Goal: Task Accomplishment & Management: Use online tool/utility

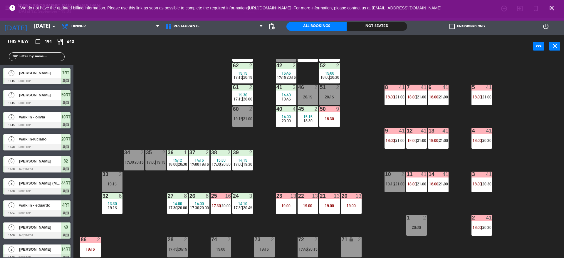
scroll to position [52, 0]
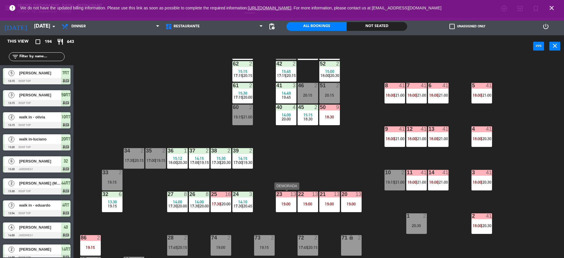
click at [292, 197] on div "13" at bounding box center [293, 194] width 6 height 5
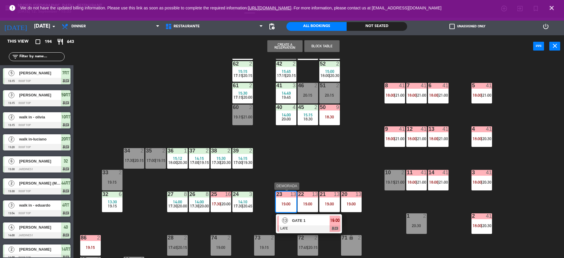
click at [330, 223] on span "19:00" at bounding box center [334, 220] width 9 height 7
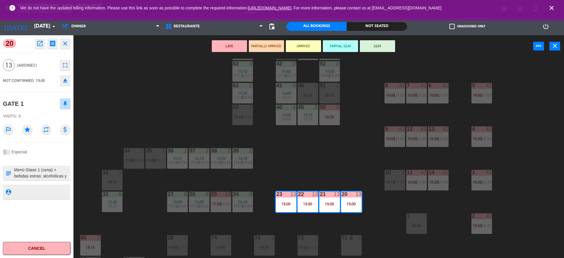
click at [57, 172] on textarea at bounding box center [42, 173] width 56 height 12
click at [250, 177] on div "44 2 18:00 | 20:30 49 2 17:15 | 19:45 54 5 14:00 20:15 64 2 14:57 18:15 | 21:00…" at bounding box center [321, 159] width 485 height 201
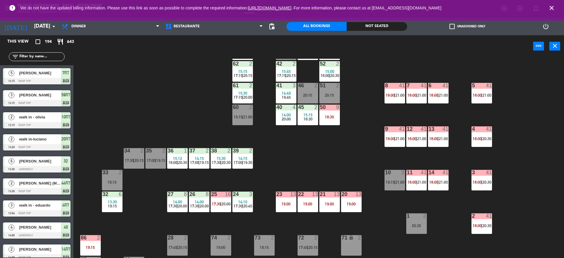
scroll to position [1, 0]
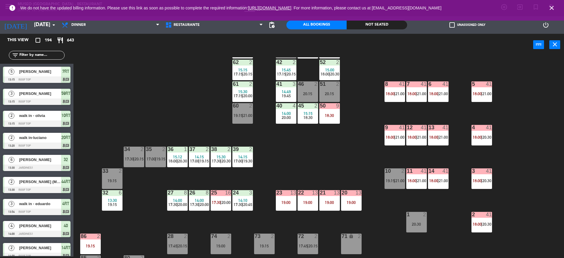
click at [221, 202] on span "|" at bounding box center [220, 202] width 1 height 5
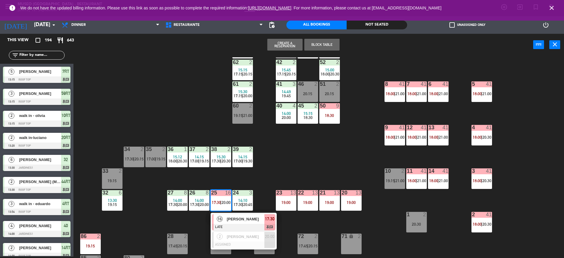
click at [237, 219] on span "[PERSON_NAME]" at bounding box center [246, 219] width 38 height 6
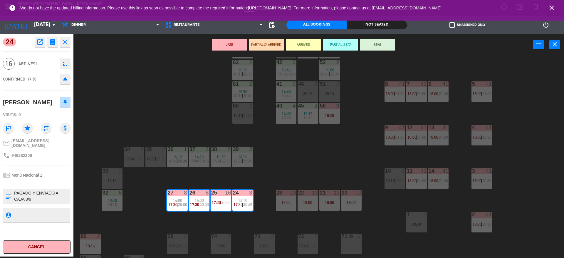
click at [361, 173] on div "44 2 18:00 | 20:30 49 2 17:15 | 19:45 54 5 14:00 20:15 64 2 14:57 18:15 | 21:00…" at bounding box center [321, 157] width 485 height 201
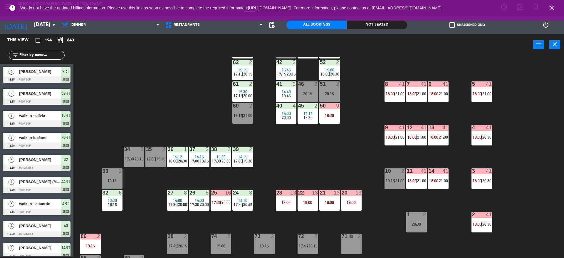
click at [237, 186] on div "44 2 18:00 | 20:30 49 2 17:15 | 19:45 54 5 14:00 20:15 64 2 14:57 18:15 | 21:00…" at bounding box center [321, 157] width 485 height 201
click at [242, 201] on span "14:10" at bounding box center [242, 200] width 9 height 5
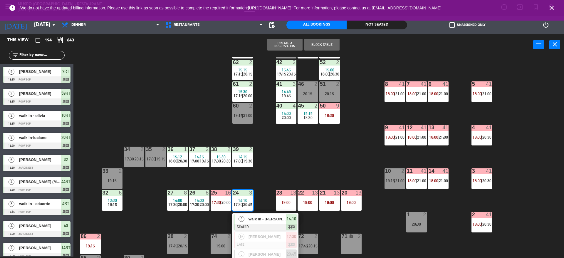
click at [273, 219] on span "walk in - [PERSON_NAME]" at bounding box center [268, 219] width 38 height 6
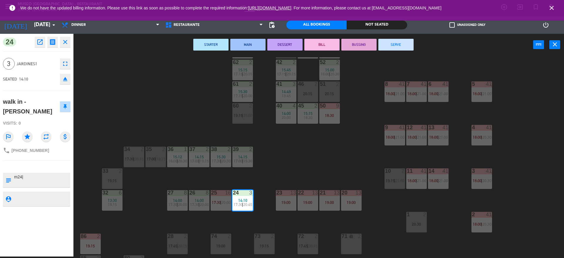
click at [397, 46] on button "SERVE" at bounding box center [395, 45] width 35 height 12
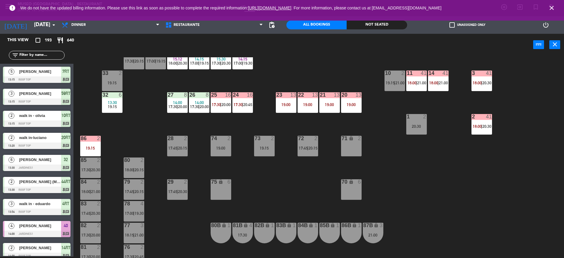
scroll to position [0, 0]
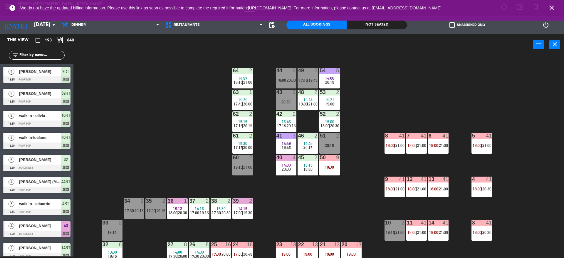
click at [342, 160] on div "44 2 18:00 | 20:30 49 2 17:15 | 19:45 54 5 14:00 20:15 64 2 14:57 18:15 | 21:00…" at bounding box center [321, 157] width 485 height 201
click at [333, 160] on div "50 9" at bounding box center [329, 158] width 21 height 6
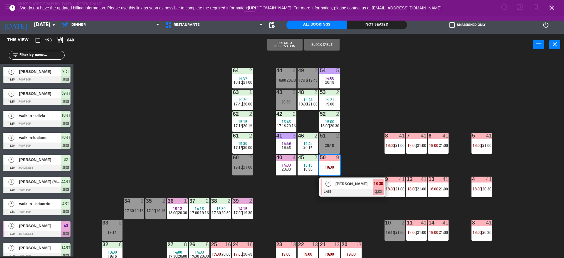
click at [355, 187] on div "[PERSON_NAME]" at bounding box center [354, 184] width 38 height 10
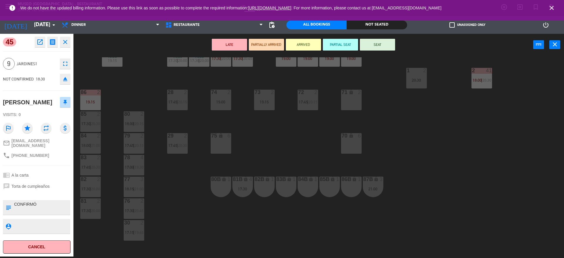
scroll to position [222, 0]
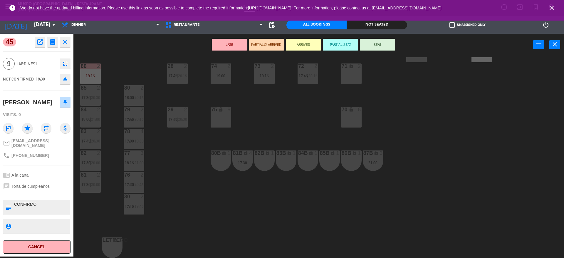
click at [200, 213] on div "44 2 18:00 | 20:30 49 2 17:15 | 19:45 54 5 14:00 20:15 64 2 14:57 18:15 | 21:00…" at bounding box center [321, 157] width 485 height 201
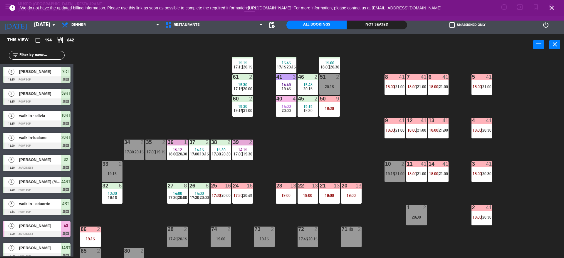
scroll to position [52, 0]
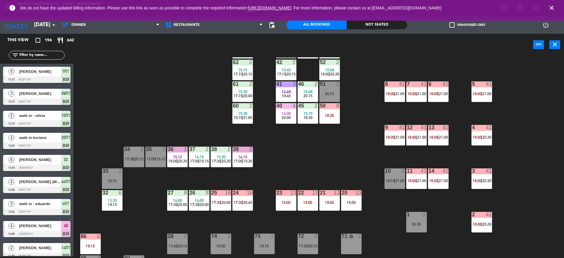
click at [107, 207] on div "32 6 13:30 19:15" at bounding box center [112, 200] width 21 height 21
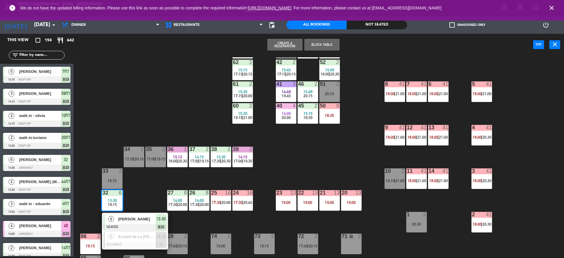
click at [127, 191] on div "44 2 18:00 | 20:30 49 2 17:15 | 19:45 54 5 14:00 20:15 64 2 14:57 18:15 | 21:00…" at bounding box center [321, 157] width 485 height 201
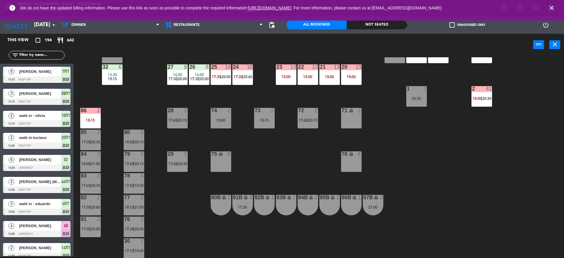
scroll to position [178, 0]
click at [139, 147] on div "80 2 18:00 | 20:15" at bounding box center [134, 139] width 21 height 21
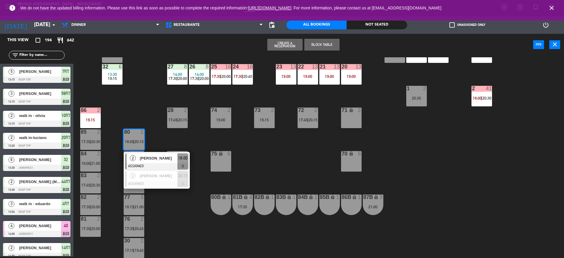
click at [158, 219] on div "44 2 18:00 | 20:30 49 2 17:15 | 19:45 54 5 14:00 20:15 64 2 14:57 18:15 | 21:00…" at bounding box center [321, 157] width 485 height 201
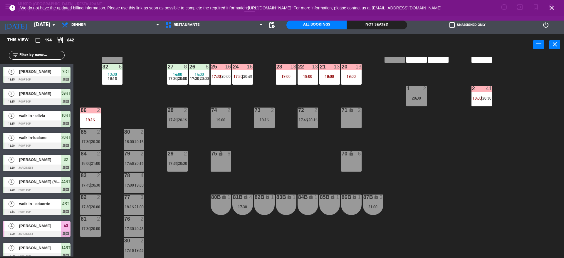
click at [138, 218] on div at bounding box center [134, 218] width 10 height 5
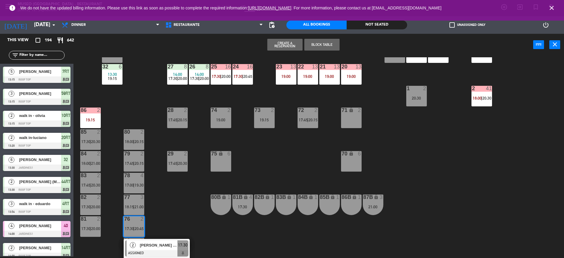
click at [135, 209] on div "77 3 18:15 | 21:00" at bounding box center [134, 204] width 21 height 21
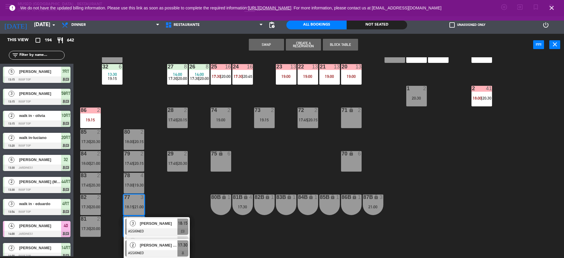
click at [162, 197] on div "44 2 18:00 | 20:30 49 2 17:15 | 19:45 54 5 14:00 20:15 64 2 14:57 18:15 | 21:00…" at bounding box center [321, 157] width 485 height 201
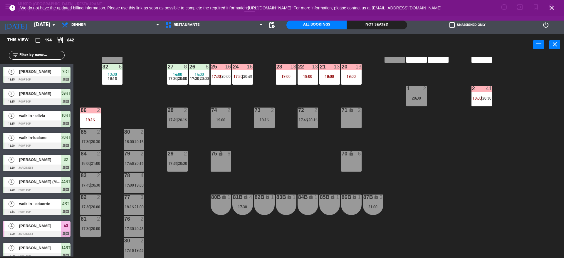
scroll to position [0, 0]
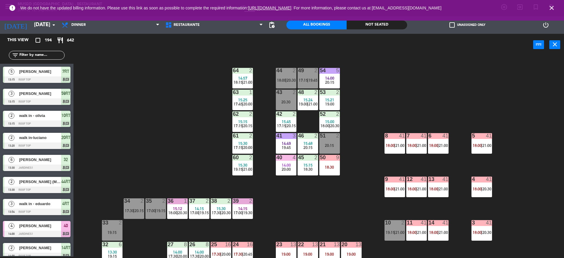
click at [289, 174] on div "40 4 14:00 20:00" at bounding box center [286, 165] width 21 height 21
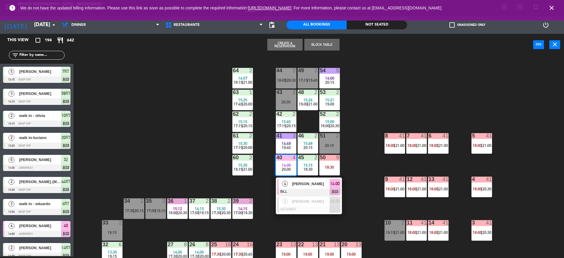
click at [280, 230] on div "44 2 18:00 | 20:30 49 2 17:15 | 19:45 54 5 14:00 20:15 64 2 14:57 18:15 | 21:00…" at bounding box center [321, 157] width 485 height 201
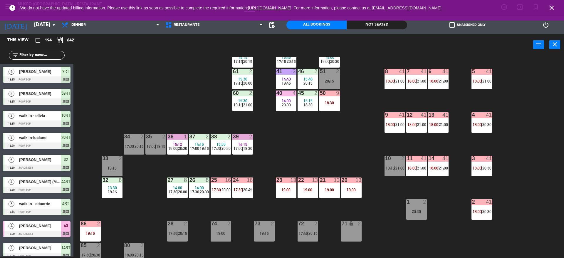
scroll to position [66, 0]
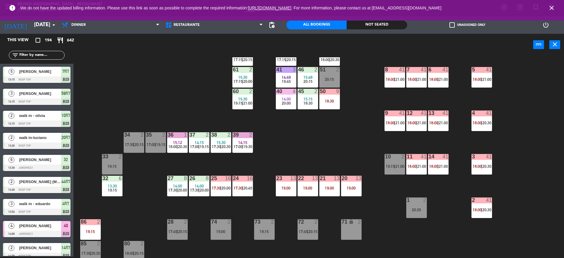
click at [239, 191] on div "24 16 17:30 | 20:45" at bounding box center [242, 186] width 21 height 21
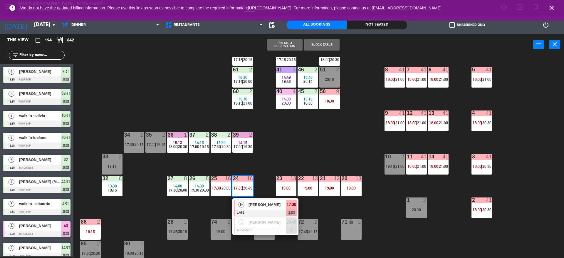
click at [260, 211] on div at bounding box center [265, 212] width 63 height 6
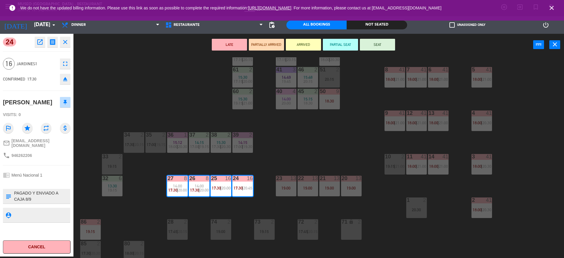
click at [56, 202] on textarea at bounding box center [42, 196] width 56 height 12
click at [270, 150] on div "44 2 18:00 | 20:30 49 2 17:15 | 19:45 54 5 14:00 20:15 64 2 14:57 18:15 | 21:00…" at bounding box center [321, 157] width 485 height 201
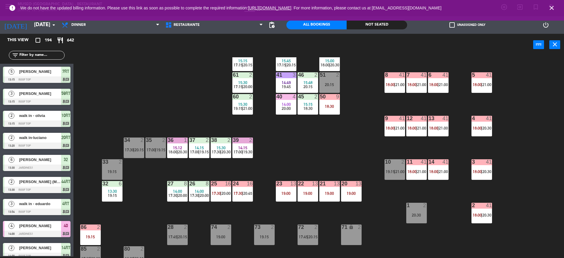
scroll to position [61, 0]
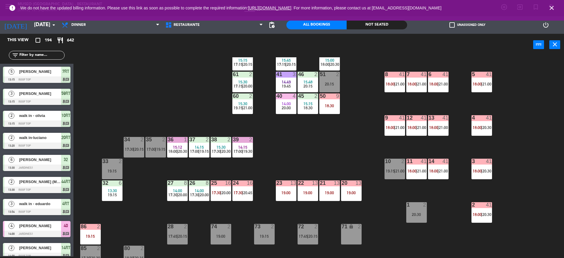
click at [486, 118] on div "41" at bounding box center [489, 117] width 6 height 5
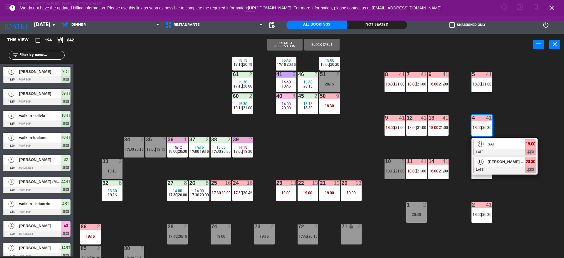
click at [485, 165] on div "12" at bounding box center [480, 162] width 13 height 10
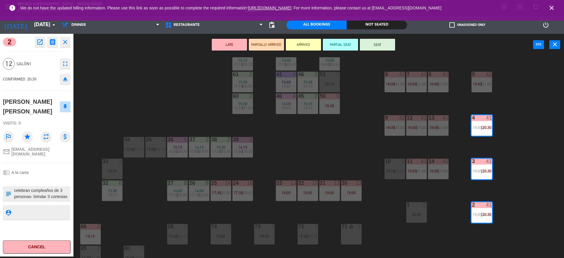
click at [73, 189] on div "2 open_in_new receipt 8:30 PM [DATE] people birthday [PERSON_NAME] [PERSON_NAME…" at bounding box center [36, 145] width 73 height 223
click at [58, 189] on textarea at bounding box center [42, 193] width 56 height 12
click at [314, 166] on div "44 2 18:00 | 20:30 49 2 17:15 | 19:45 54 5 14:00 20:15 64 2 14:57 18:15 | 21:00…" at bounding box center [321, 157] width 485 height 201
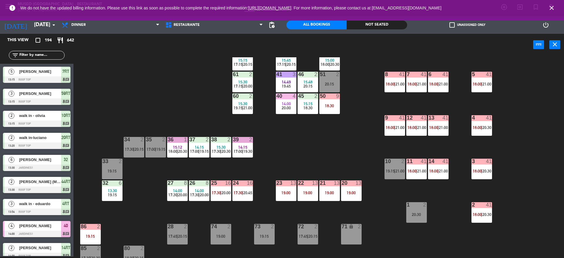
scroll to position [683, 0]
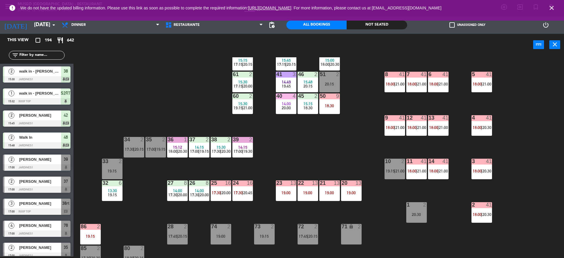
click at [290, 196] on div "23 13 19:00" at bounding box center [286, 190] width 21 height 21
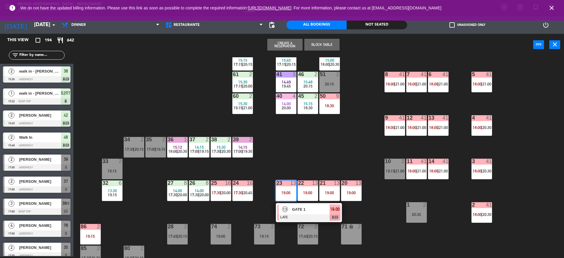
click at [307, 211] on span "GATE 1" at bounding box center [311, 209] width 38 height 6
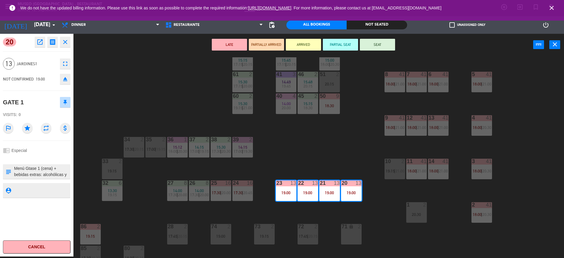
click at [315, 144] on div "44 2 18:00 | 20:30 49 2 17:15 | 19:45 54 5 14:00 20:15 64 2 14:57 18:15 | 21:00…" at bounding box center [321, 157] width 485 height 201
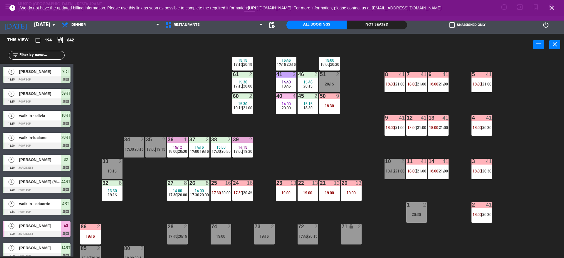
scroll to position [222, 0]
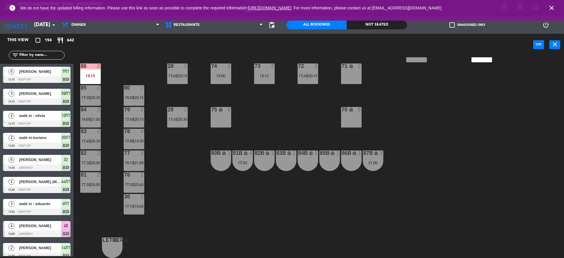
click at [194, 190] on div "44 2 18:00 | 20:30 49 2 17:15 | 19:45 54 5 14:00 20:15 64 2 14:57 18:15 | 21:00…" at bounding box center [321, 157] width 485 height 201
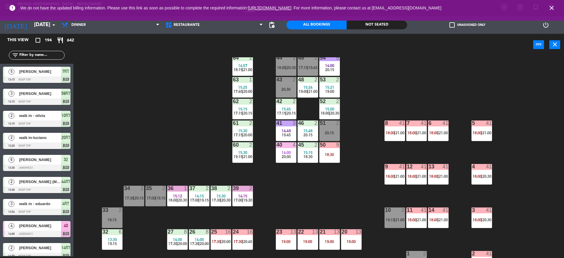
scroll to position [0, 0]
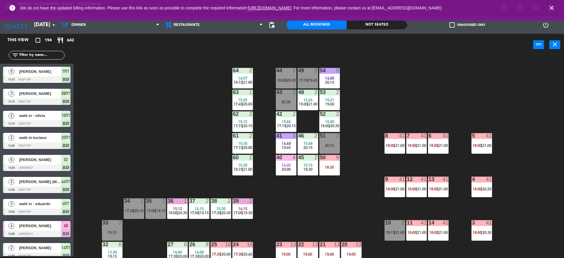
click at [296, 199] on div "44 2 18:00 | 20:30 49 2 17:15 | 19:45 54 5 14:00 20:15 64 2 14:57 18:15 | 21:00…" at bounding box center [321, 157] width 485 height 201
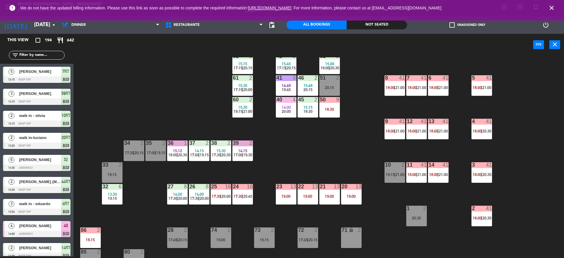
scroll to position [58, 0]
click at [348, 143] on div "44 2 18:00 | 20:30 49 2 17:15 | 19:45 54 5 14:00 20:15 64 2 14:57 18:15 | 21:00…" at bounding box center [321, 157] width 485 height 201
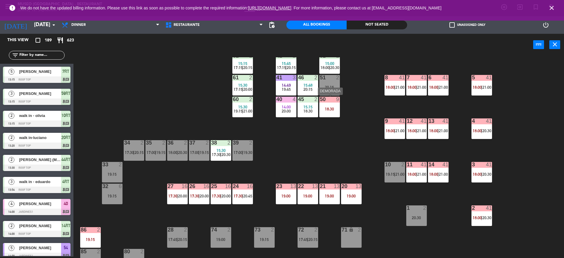
click at [325, 114] on div "50 9 18:30" at bounding box center [329, 107] width 21 height 21
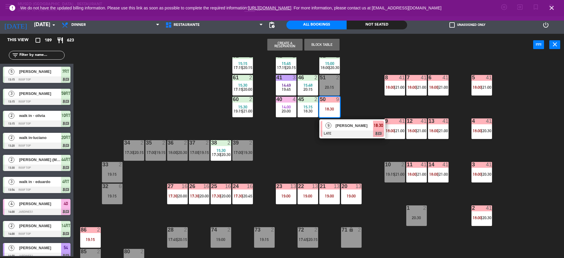
click at [327, 134] on div at bounding box center [352, 133] width 63 height 6
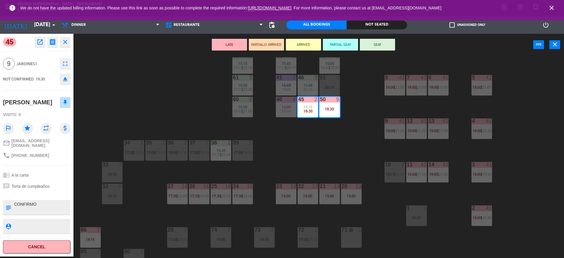
click at [327, 134] on div "44 2 18:00 | 20:30 49 2 17:15 | 19:45 54 5 14:00 20:15 64 2 14:57 18:15 | 21:00…" at bounding box center [321, 157] width 485 height 201
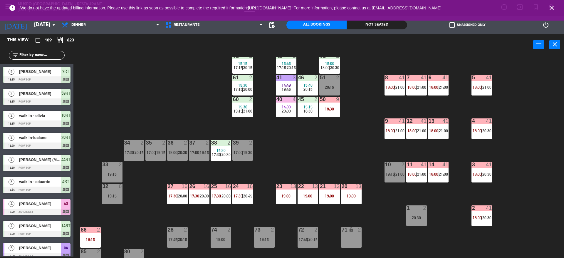
scroll to position [0, 0]
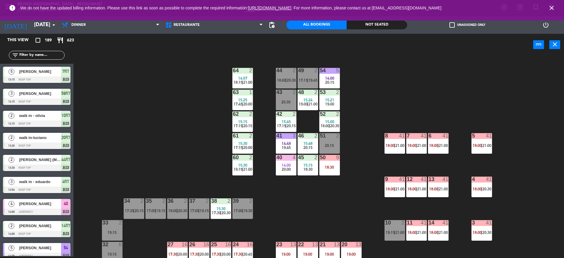
click at [351, 138] on div "44 2 18:00 | 20:30 49 2 17:15 | 19:45 54 5 14:00 20:15 64 2 14:57 18:15 | 21:00…" at bounding box center [321, 157] width 485 height 201
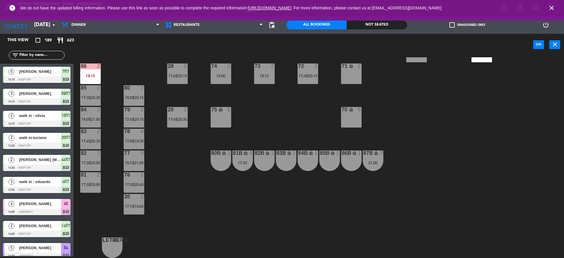
click at [286, 119] on div "44 2 18:00 | 20:30 49 2 17:15 | 19:45 54 5 14:00 20:15 64 2 14:57 18:15 | 21:00…" at bounding box center [321, 157] width 485 height 201
click at [134, 142] on span "|" at bounding box center [133, 141] width 1 height 5
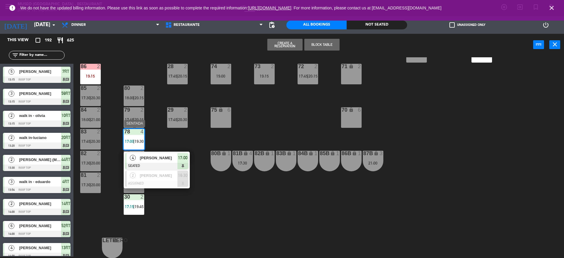
click at [151, 153] on div "[PERSON_NAME]" at bounding box center [158, 158] width 38 height 10
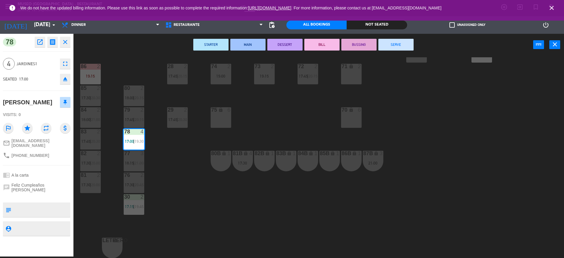
click at [63, 81] on icon "eject" at bounding box center [65, 78] width 7 height 7
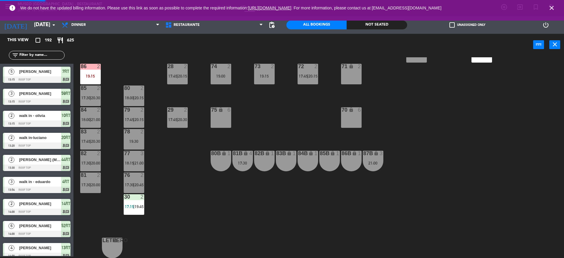
scroll to position [1, 0]
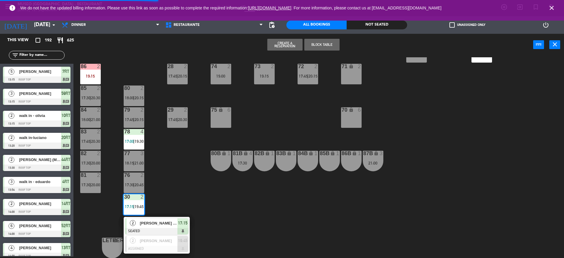
click at [160, 227] on div "[PERSON_NAME] [PERSON_NAME]" at bounding box center [158, 223] width 38 height 10
